Goal: Task Accomplishment & Management: Manage account settings

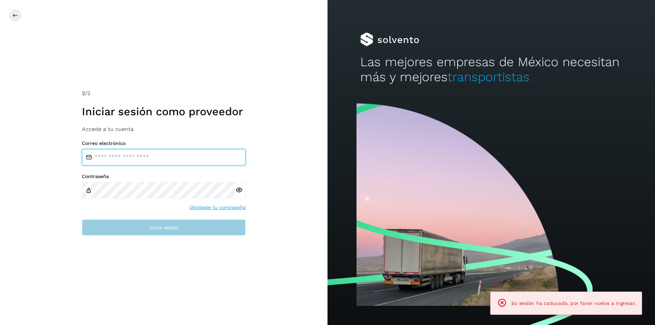
type input "**********"
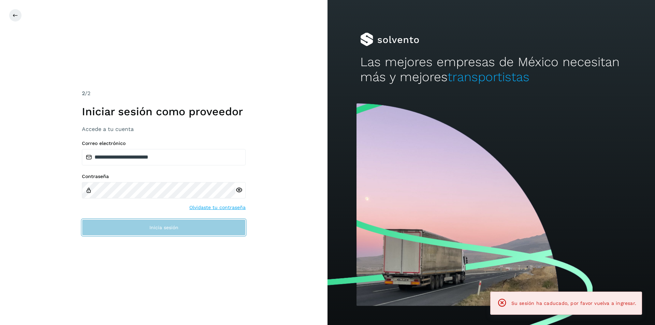
click at [185, 228] on button "Inicia sesión" at bounding box center [164, 227] width 164 height 16
